Goal: Task Accomplishment & Management: Manage account settings

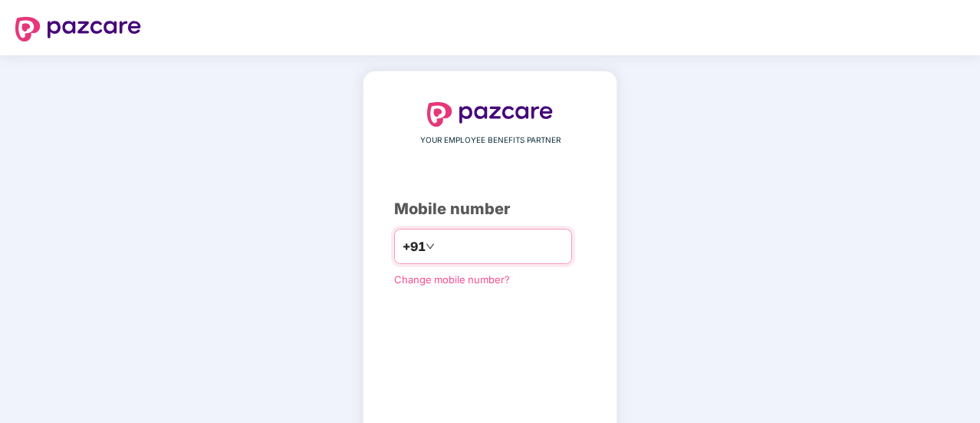
type input "**********"
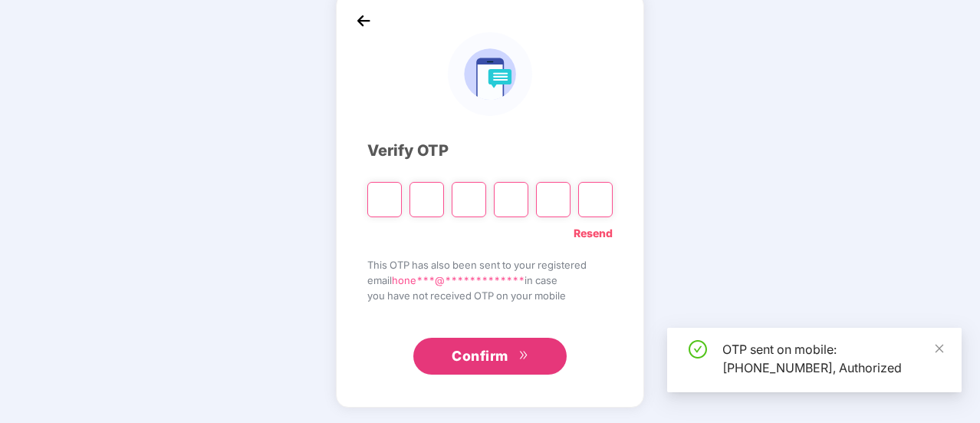
scroll to position [77, 0]
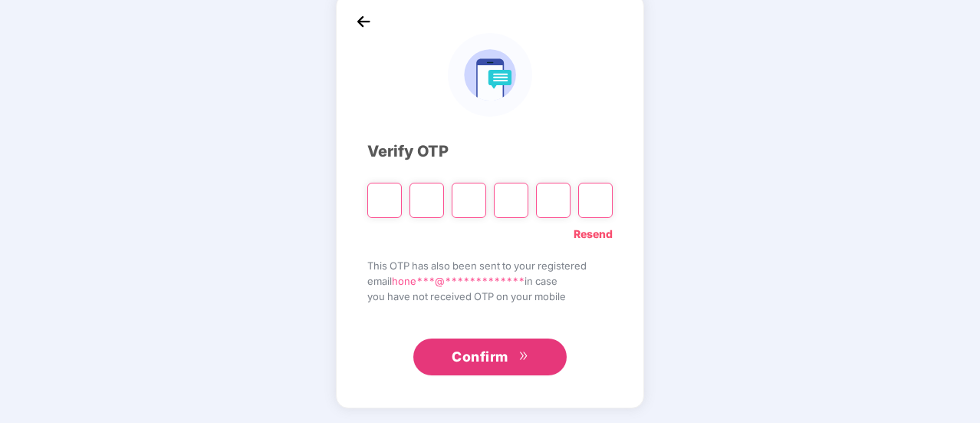
type input "*"
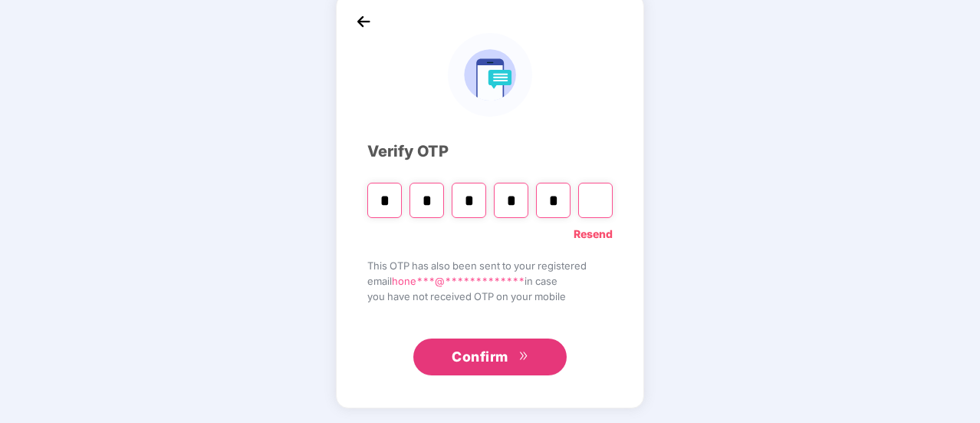
type input "*"
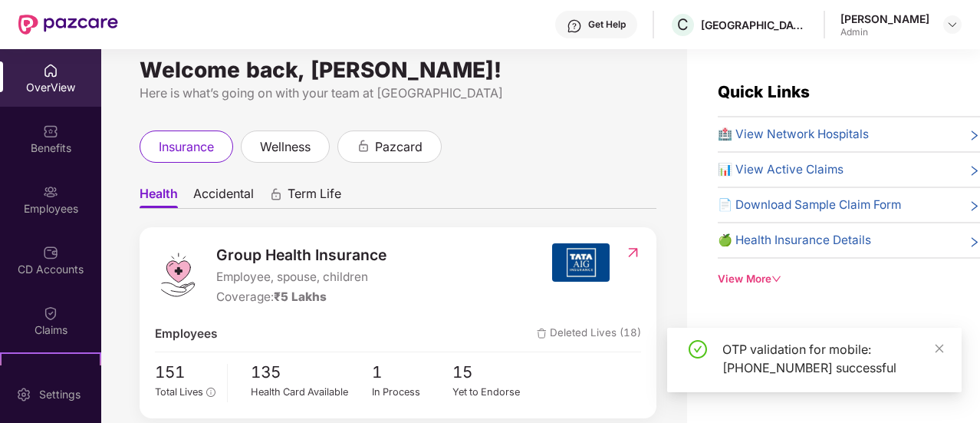
scroll to position [0, 0]
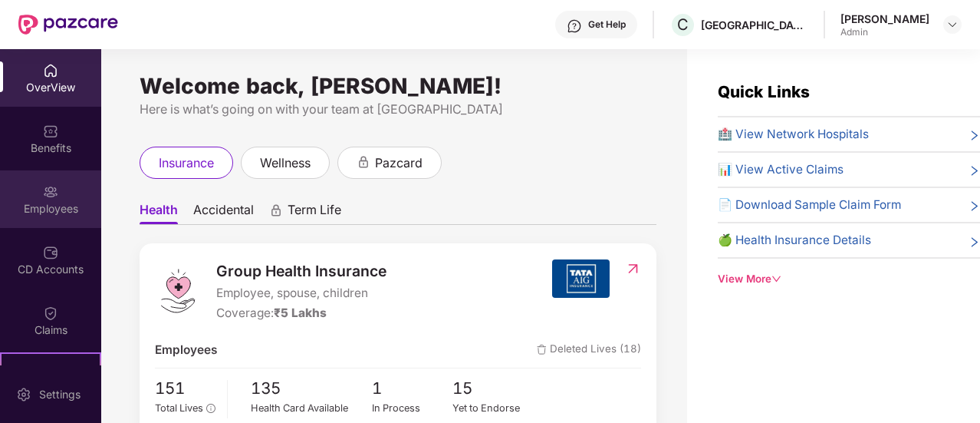
click at [29, 197] on div "Employees" at bounding box center [50, 199] width 101 height 58
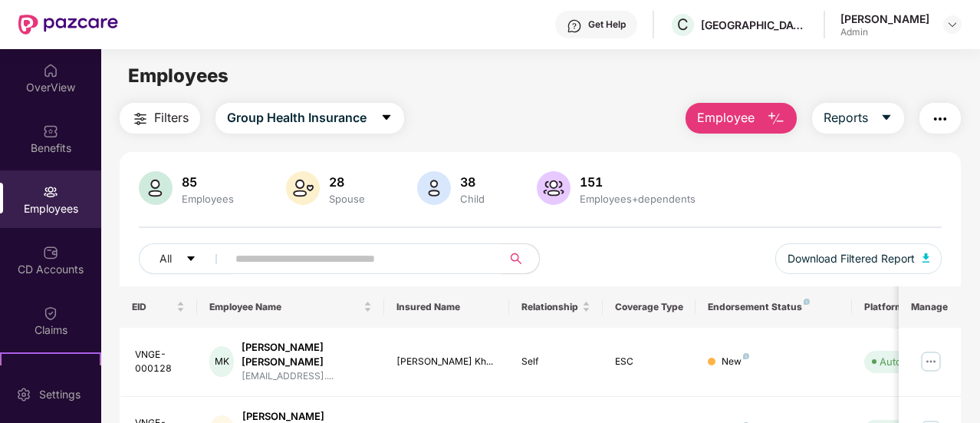
click at [763, 114] on button "Employee" at bounding box center [741, 118] width 111 height 31
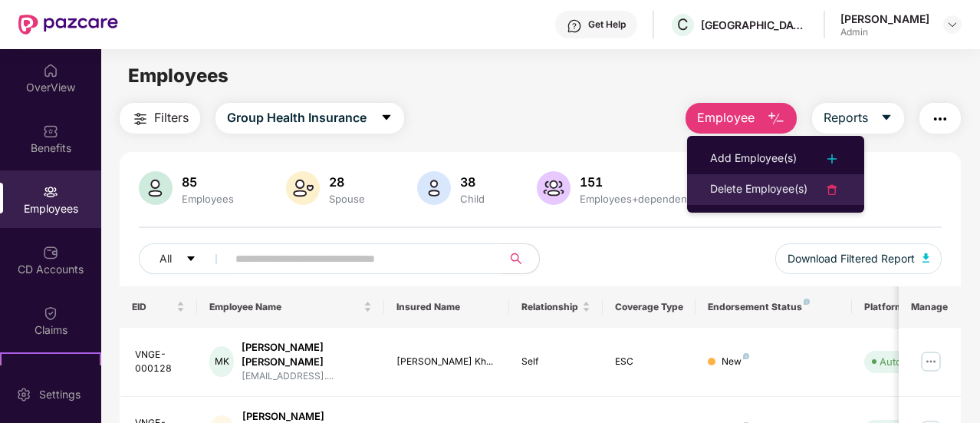
click at [754, 182] on div "Delete Employee(s)" at bounding box center [758, 189] width 97 height 18
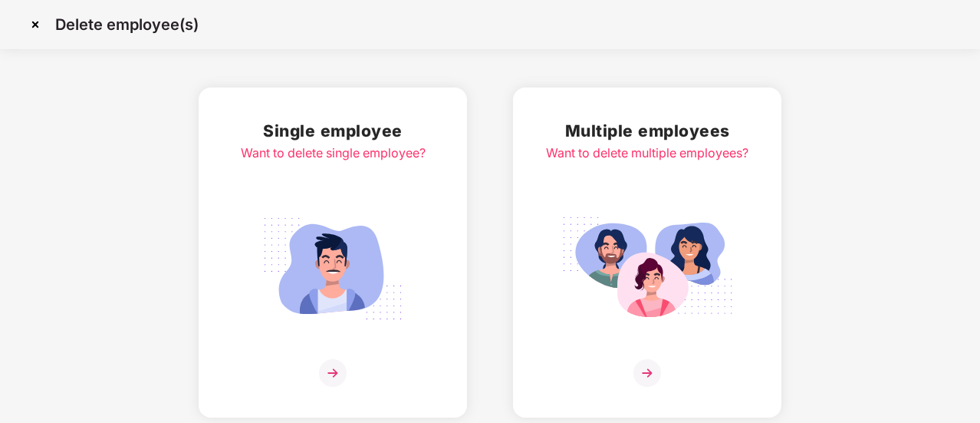
click at [651, 371] on img at bounding box center [648, 373] width 28 height 28
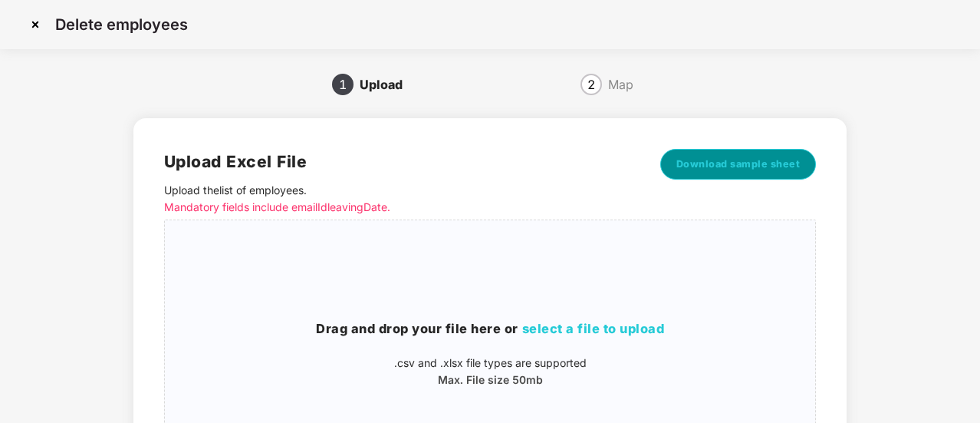
click at [710, 165] on span "Download sample sheet" at bounding box center [739, 163] width 124 height 15
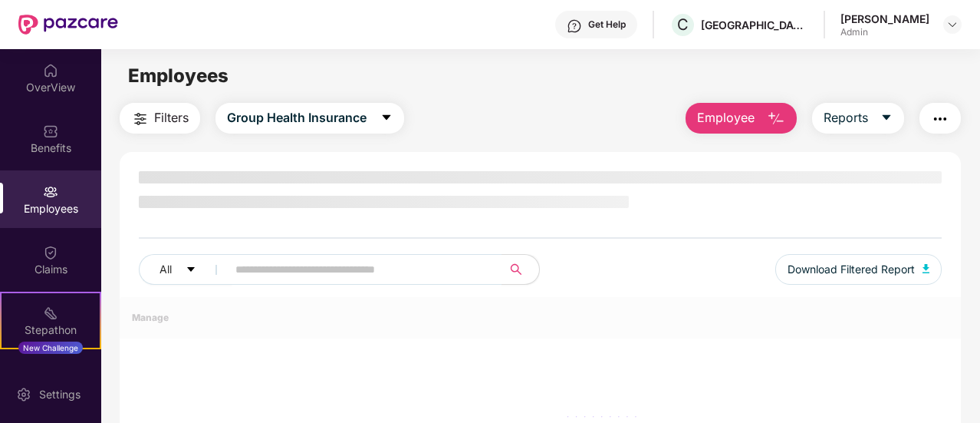
click at [756, 114] on button "Employee" at bounding box center [741, 118] width 111 height 31
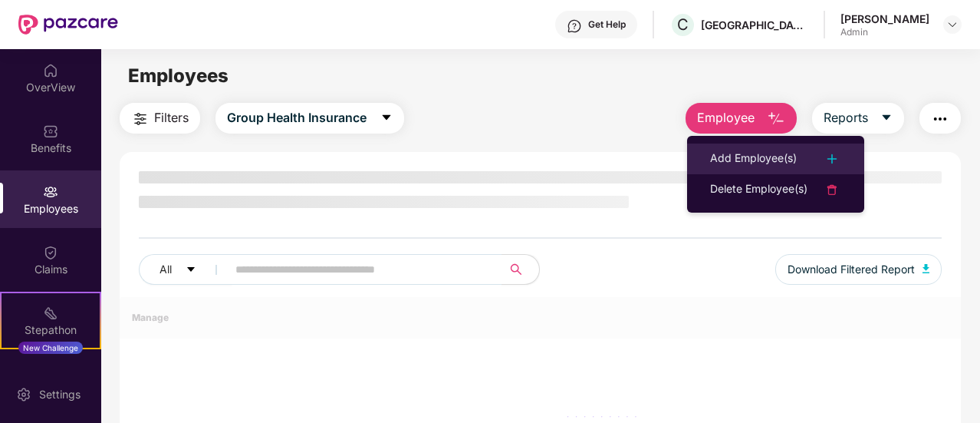
click at [782, 150] on div "Add Employee(s)" at bounding box center [753, 159] width 87 height 18
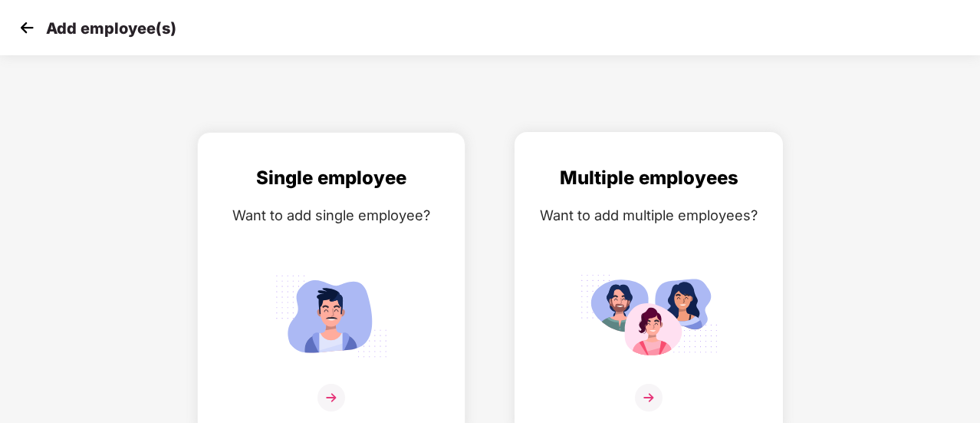
click at [649, 397] on img at bounding box center [649, 398] width 28 height 28
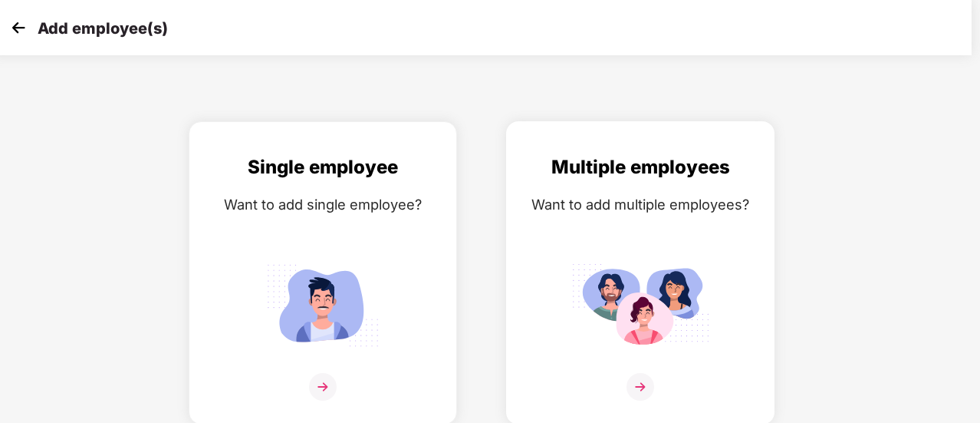
scroll to position [11, 9]
click at [636, 390] on img at bounding box center [640, 387] width 28 height 28
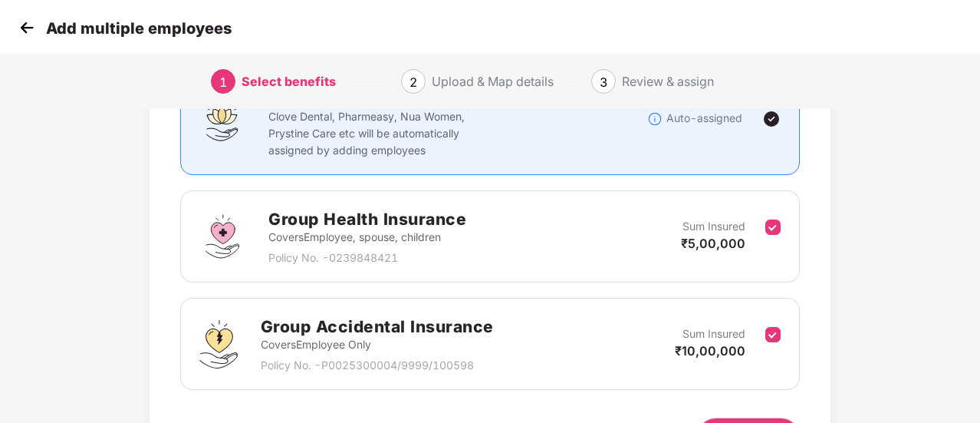
scroll to position [200, 2]
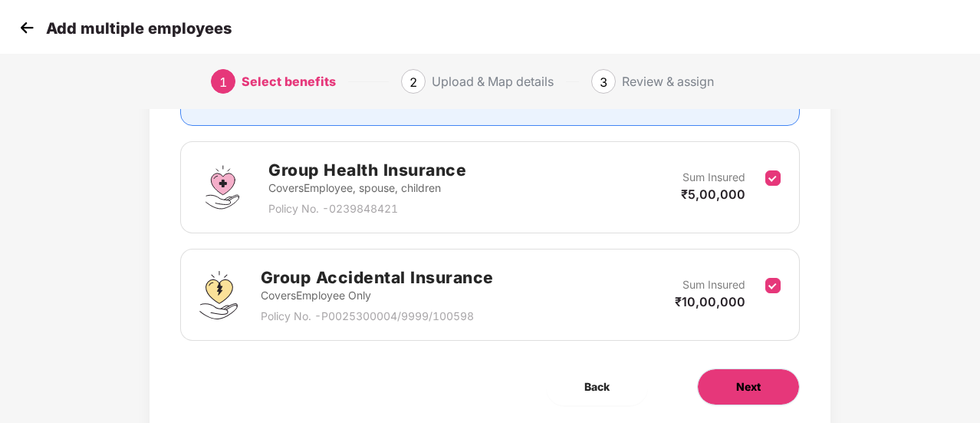
click at [732, 391] on button "Next" at bounding box center [748, 386] width 103 height 37
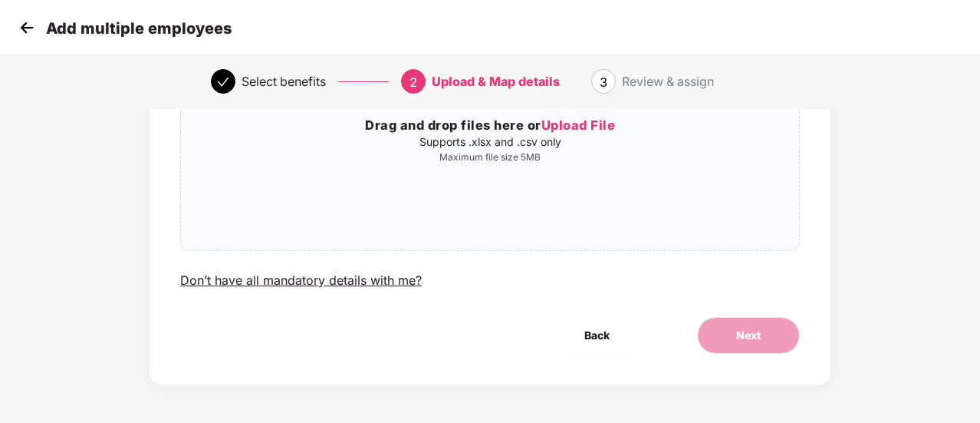
scroll to position [0, 2]
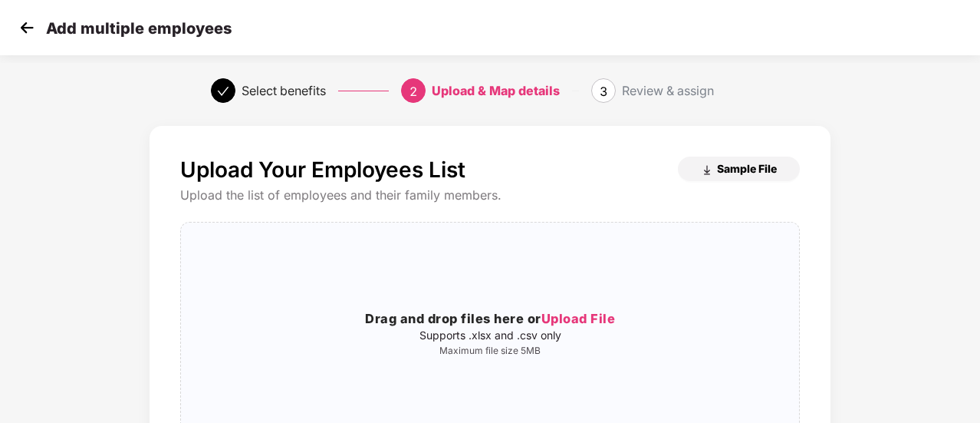
click at [738, 164] on span "Sample File" at bounding box center [747, 168] width 60 height 15
